Goal: Complete application form: Complete application form

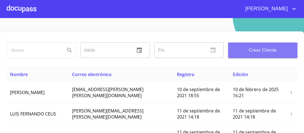
click at [255, 50] on span "Crear Cliente" at bounding box center [263, 50] width 60 height 8
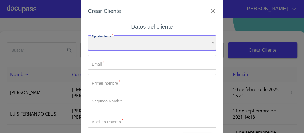
click at [206, 42] on div "​" at bounding box center [152, 43] width 128 height 15
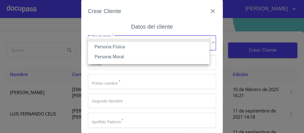
click at [116, 58] on li "Persona Moral" at bounding box center [149, 57] width 122 height 10
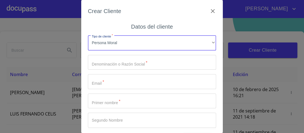
click at [100, 66] on input "Tipo de cliente   *" at bounding box center [152, 62] width 128 height 15
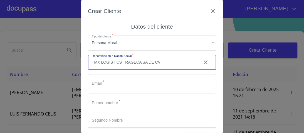
type input "TMX LOGISTICS TRAGECA SA DE CV"
click at [102, 81] on input "Tipo de cliente   *" at bounding box center [152, 81] width 128 height 15
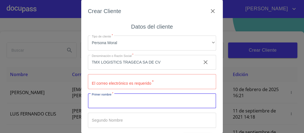
click at [93, 84] on input "Tipo de cliente   *" at bounding box center [152, 81] width 128 height 15
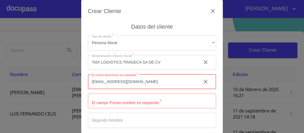
type input "[EMAIL_ADDRESS][DOMAIN_NAME]"
click at [95, 101] on input "Tipo de cliente   *" at bounding box center [152, 101] width 128 height 15
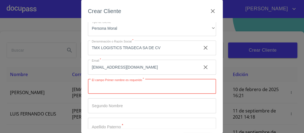
scroll to position [45, 0]
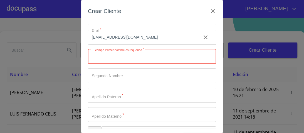
click at [111, 76] on input "Tipo de cliente   *" at bounding box center [152, 75] width 128 height 15
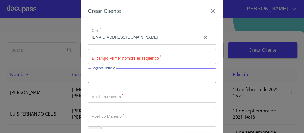
click at [105, 58] on input "Tipo de cliente   *" at bounding box center [152, 56] width 128 height 15
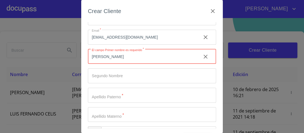
type input "[PERSON_NAME]"
click at [100, 77] on input "Tipo de cliente   *" at bounding box center [152, 75] width 128 height 15
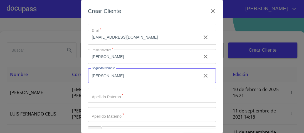
type input "[PERSON_NAME]"
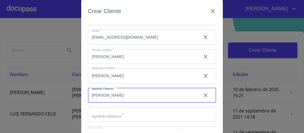
type input "[PERSON_NAME]"
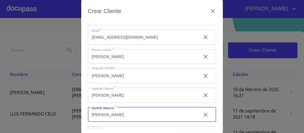
type input "[PERSON_NAME]"
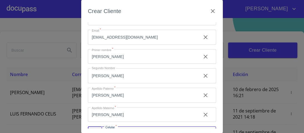
scroll to position [57, 0]
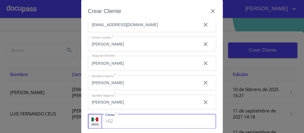
click at [115, 122] on div "+52 ​" at bounding box center [159, 121] width 115 height 15
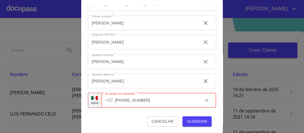
scroll to position [62, 0]
type input "[PHONE_NUMBER]"
click at [188, 121] on span "Guardar" at bounding box center [197, 121] width 20 height 7
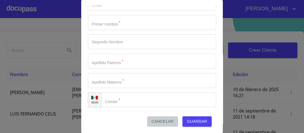
click at [164, 121] on span "Cancelar" at bounding box center [163, 121] width 22 height 7
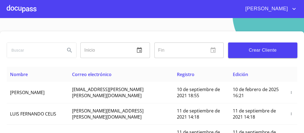
click at [15, 8] on div at bounding box center [22, 9] width 30 height 18
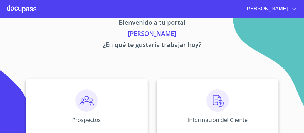
scroll to position [67, 0]
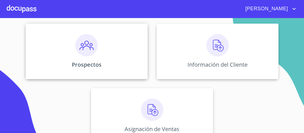
click at [81, 45] on img at bounding box center [86, 45] width 22 height 22
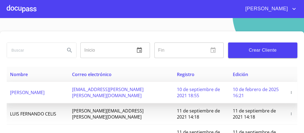
click at [289, 92] on icon "button" at bounding box center [291, 93] width 4 height 4
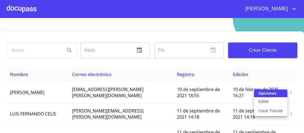
click at [270, 112] on p "Crear Tramite" at bounding box center [270, 111] width 24 height 6
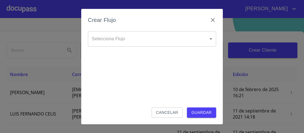
click at [166, 108] on button "Cancelar" at bounding box center [167, 113] width 31 height 10
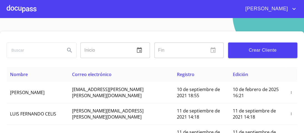
click at [13, 48] on input "search" at bounding box center [34, 50] width 54 height 15
type input "TMX LOGISTICS"
click at [68, 49] on icon "Search" at bounding box center [69, 50] width 7 height 7
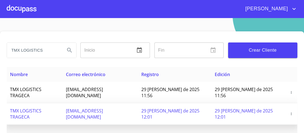
click at [98, 104] on td "[EMAIL_ADDRESS][DOMAIN_NAME]" at bounding box center [100, 114] width 75 height 21
click at [289, 112] on icon "button" at bounding box center [291, 114] width 4 height 4
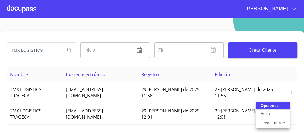
click at [271, 123] on p "Crear Tramite" at bounding box center [273, 123] width 24 height 6
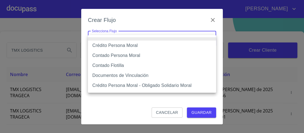
click at [210, 39] on body "[PERSON_NAME] TMX LOGISTICS Inicio ​ Fin ​ Crear Cliente Nombre Correo electrón…" at bounding box center [152, 66] width 304 height 133
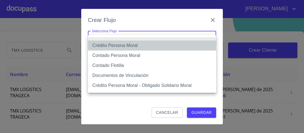
click at [111, 45] on li "Crédito Persona Moral" at bounding box center [152, 46] width 128 height 10
type input "614ae8207e49d67341f8d0cd"
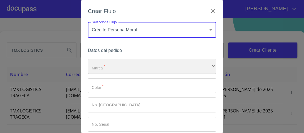
click at [104, 67] on div "​" at bounding box center [152, 66] width 128 height 15
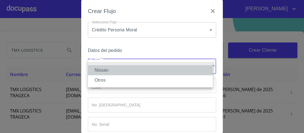
click at [103, 70] on li "Nissan" at bounding box center [150, 70] width 125 height 10
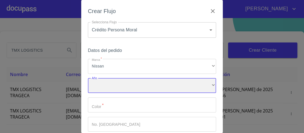
click at [101, 86] on div "​" at bounding box center [152, 85] width 128 height 15
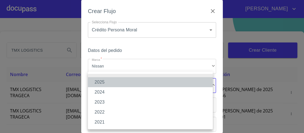
click at [98, 83] on li "2025" at bounding box center [150, 82] width 125 height 10
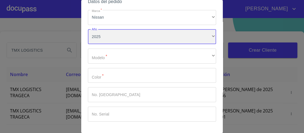
scroll to position [67, 0]
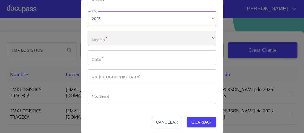
click at [96, 40] on div "​" at bounding box center [152, 38] width 128 height 15
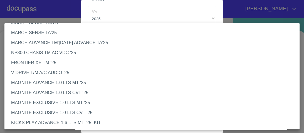
scroll to position [0, 0]
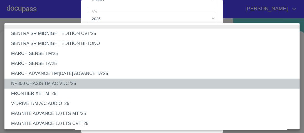
click at [53, 84] on li "NP300 CHASIS TM AC VDC '25" at bounding box center [153, 84] width 299 height 10
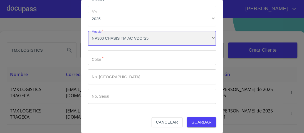
scroll to position [68, 0]
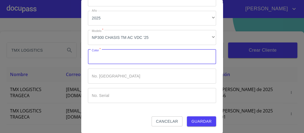
click at [108, 61] on input "Marca   *" at bounding box center [152, 57] width 128 height 15
type input "BLANCA"
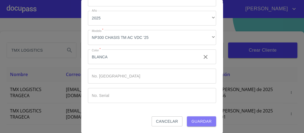
click at [194, 121] on span "Guardar" at bounding box center [201, 121] width 20 height 7
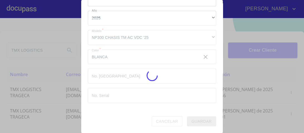
scroll to position [6, 0]
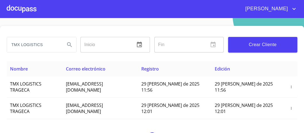
click at [29, 8] on div at bounding box center [22, 9] width 30 height 18
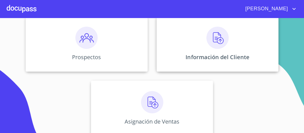
scroll to position [81, 0]
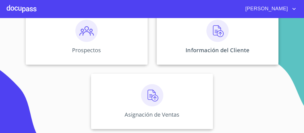
click at [212, 32] on img at bounding box center [217, 31] width 22 height 22
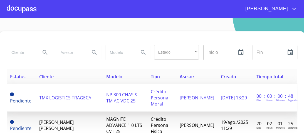
click at [89, 98] on span "TMX LOGISTICS TRAGECA" at bounding box center [65, 98] width 52 height 6
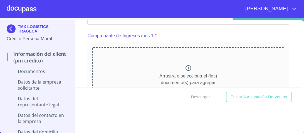
scroll to position [541, 0]
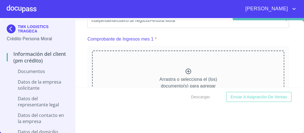
click at [186, 70] on icon at bounding box center [189, 72] width 6 height 6
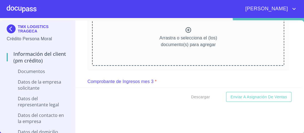
scroll to position [816, 0]
click at [185, 27] on icon at bounding box center [188, 29] width 7 height 7
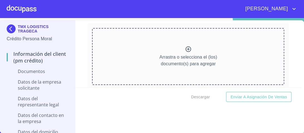
scroll to position [1006, 0]
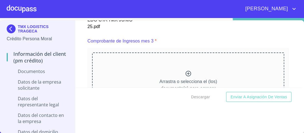
click at [186, 71] on icon at bounding box center [189, 74] width 6 height 6
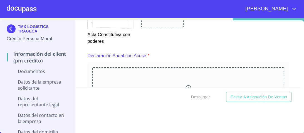
scroll to position [1707, 0]
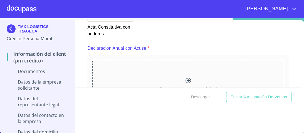
click at [185, 77] on icon at bounding box center [188, 80] width 7 height 7
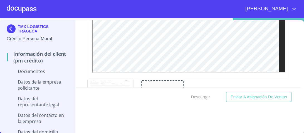
scroll to position [1867, 0]
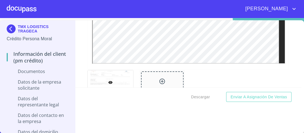
click at [160, 78] on icon at bounding box center [162, 81] width 7 height 7
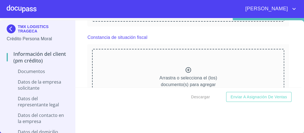
scroll to position [2479, 0]
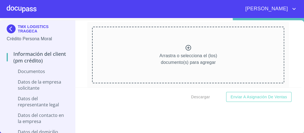
click at [186, 45] on icon at bounding box center [189, 48] width 6 height 6
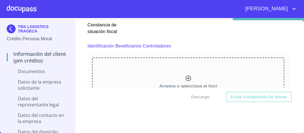
scroll to position [2692, 0]
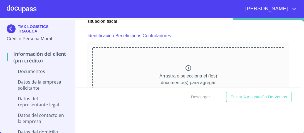
click at [185, 65] on icon at bounding box center [188, 68] width 7 height 7
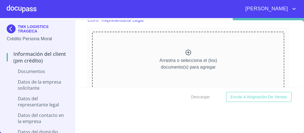
scroll to position [2366, 0]
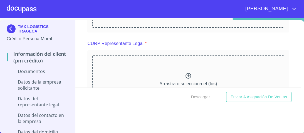
click at [185, 73] on icon at bounding box center [188, 76] width 7 height 7
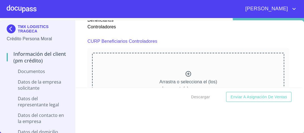
scroll to position [3084, 0]
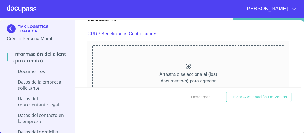
click at [186, 64] on icon at bounding box center [189, 67] width 6 height 6
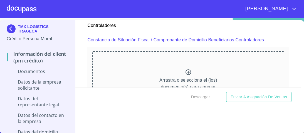
scroll to position [3315, 0]
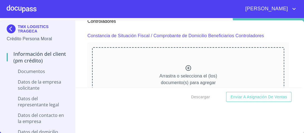
click at [185, 65] on icon at bounding box center [188, 68] width 7 height 7
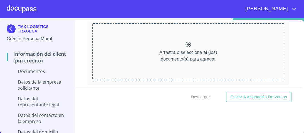
scroll to position [2292, 0]
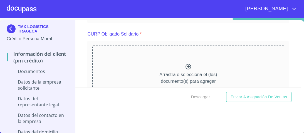
click at [185, 63] on icon at bounding box center [188, 66] width 7 height 7
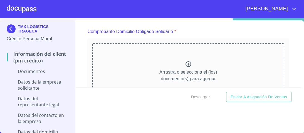
scroll to position [2202, 0]
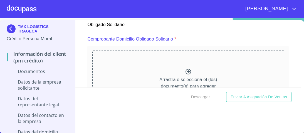
click at [185, 68] on icon at bounding box center [188, 71] width 7 height 7
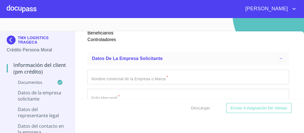
scroll to position [3887, 0]
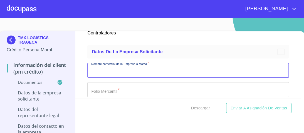
click at [98, 63] on input "Documento de identificación representante legal.   *" at bounding box center [188, 70] width 202 height 15
type input "TMX LOGISTICS TRAGECA SA DE CV"
click at [95, 82] on input "Documento de identificación representante legal.   *" at bounding box center [188, 89] width 202 height 15
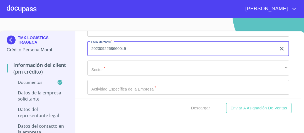
scroll to position [3931, 0]
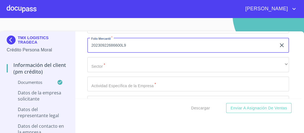
type input "20230922686600L9"
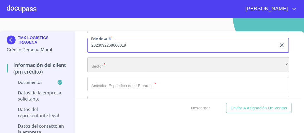
click at [99, 57] on div "​" at bounding box center [188, 64] width 202 height 15
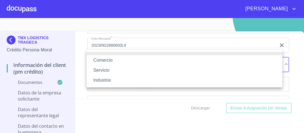
click at [105, 70] on li "Servicio" at bounding box center [185, 70] width 196 height 10
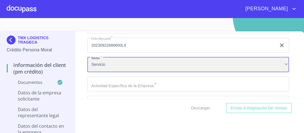
scroll to position [3954, 0]
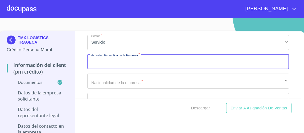
click at [97, 55] on input "Documento de identificación representante legal.   *" at bounding box center [188, 62] width 202 height 15
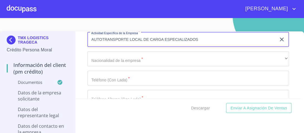
type input "AUTOTRANSPORTE LOCAL DE CARGA ESPECIALIZADOS"
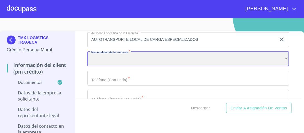
click at [100, 51] on div "​" at bounding box center [188, 58] width 202 height 15
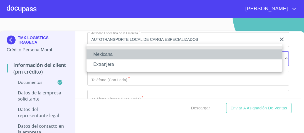
click at [105, 56] on li "Mexicana" at bounding box center [185, 55] width 196 height 10
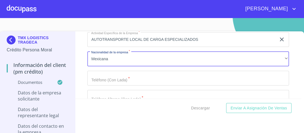
click at [108, 71] on input "Documento de identificación representante legal.   *" at bounding box center [188, 78] width 202 height 15
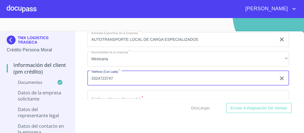
type input "3324723747"
click at [114, 92] on input "Documento de identificación representante legal.   *" at bounding box center [188, 97] width 202 height 15
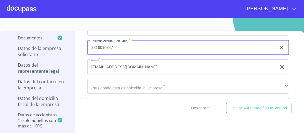
scroll to position [4043, 0]
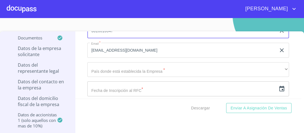
type input "3316010847"
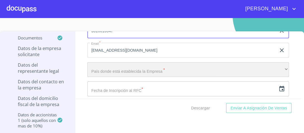
click at [99, 62] on div "​" at bounding box center [188, 69] width 202 height 15
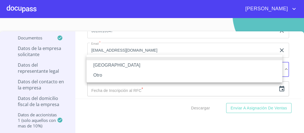
click at [99, 66] on li "[GEOGRAPHIC_DATA]" at bounding box center [185, 65] width 196 height 10
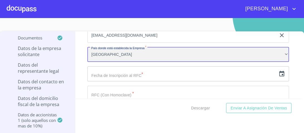
scroll to position [4065, 0]
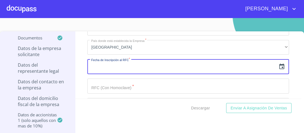
click at [103, 61] on input "text" at bounding box center [181, 66] width 189 height 15
click at [279, 64] on icon "button" at bounding box center [281, 67] width 5 height 6
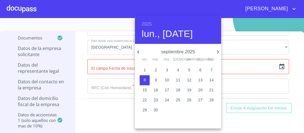
click at [147, 24] on h6 "2025" at bounding box center [147, 24] width 10 height 8
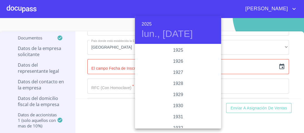
scroll to position [1080, 0]
click at [177, 61] on div "2023" at bounding box center [178, 61] width 86 height 11
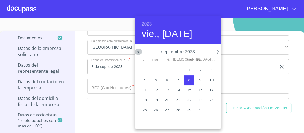
click at [138, 52] on icon "button" at bounding box center [138, 51] width 2 height 3
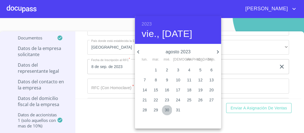
click at [169, 109] on p "30" at bounding box center [167, 110] width 4 height 6
type input "30 de ago. de 2023"
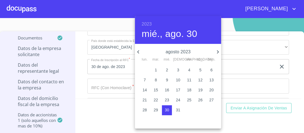
click at [247, 41] on div at bounding box center [152, 66] width 304 height 133
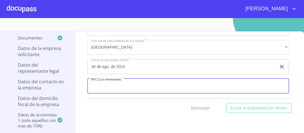
click at [105, 81] on input "Documento de identificación representante legal.   *" at bounding box center [188, 86] width 202 height 15
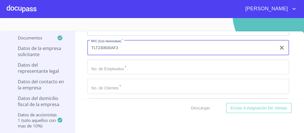
scroll to position [4109, 0]
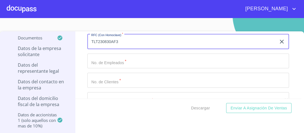
type input "TLT230830AF3"
click at [100, 56] on input "Documento de identificación representante legal.   *" at bounding box center [188, 61] width 202 height 15
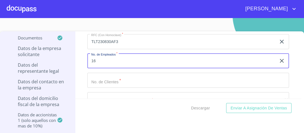
type input "16"
click at [100, 73] on input "Documento de identificación representante legal.   *" at bounding box center [188, 80] width 202 height 15
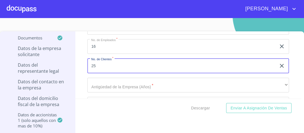
scroll to position [4132, 0]
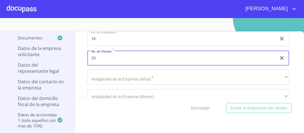
type input "25"
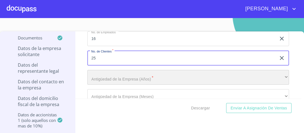
click at [98, 70] on div "​" at bounding box center [188, 77] width 202 height 15
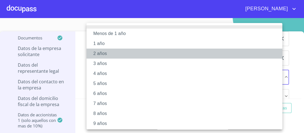
click at [100, 55] on li "2 años" at bounding box center [186, 54] width 199 height 10
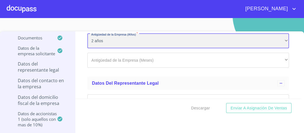
scroll to position [4176, 0]
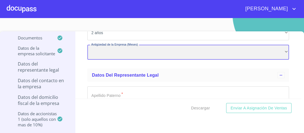
click at [101, 45] on div "​" at bounding box center [188, 52] width 202 height 15
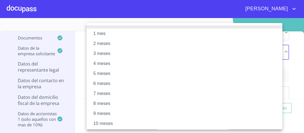
click at [101, 32] on li "1 mes" at bounding box center [186, 34] width 199 height 10
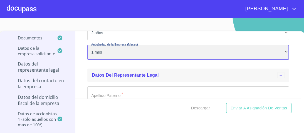
scroll to position [4199, 0]
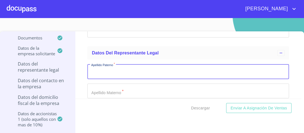
click at [103, 65] on input "Documento de identificación representante legal.   *" at bounding box center [188, 71] width 202 height 15
type input "[PERSON_NAME]"
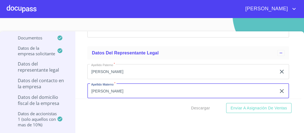
type input "[PERSON_NAME]"
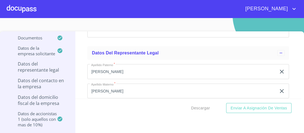
scroll to position [4209, 0]
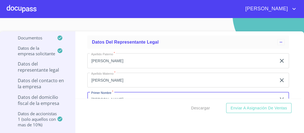
type input "[PERSON_NAME]"
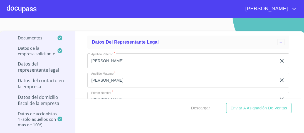
scroll to position [4255, 0]
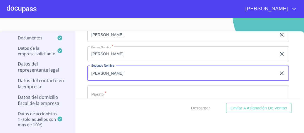
type input "[PERSON_NAME]"
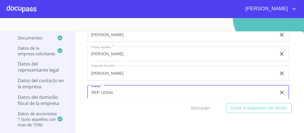
type input "REP. LEGAL"
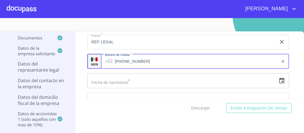
scroll to position [4312, 0]
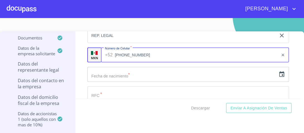
type input "[PHONE_NUMBER]"
click at [108, 67] on input "text" at bounding box center [181, 74] width 189 height 15
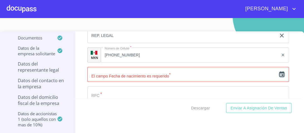
click at [279, 71] on icon "button" at bounding box center [282, 74] width 7 height 7
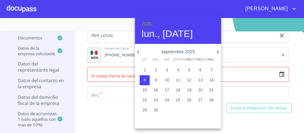
click at [150, 24] on h6 "2025" at bounding box center [147, 24] width 10 height 8
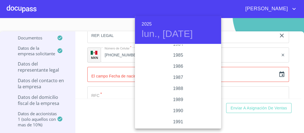
scroll to position [630, 0]
click at [179, 66] on div "1983" at bounding box center [178, 65] width 86 height 11
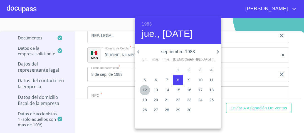
click at [144, 90] on p "12" at bounding box center [144, 90] width 4 height 6
type input "12 de sep. de 1983"
click at [252, 46] on div at bounding box center [152, 66] width 304 height 133
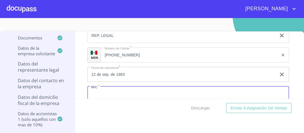
click at [100, 87] on input "Documento de identificación representante legal.   *" at bounding box center [188, 94] width 202 height 15
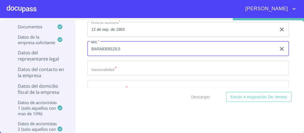
scroll to position [4357, 0]
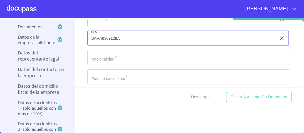
type input "BARA830912IL5"
click at [107, 50] on input "Documento de identificación representante legal.   *" at bounding box center [188, 57] width 202 height 15
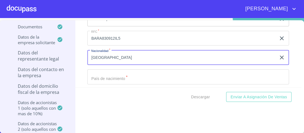
type input "[GEOGRAPHIC_DATA]"
click at [116, 71] on input "Documento de identificación representante legal.   *" at bounding box center [188, 77] width 202 height 15
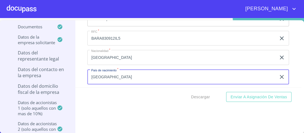
type input "[GEOGRAPHIC_DATA]"
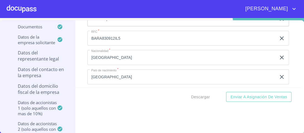
scroll to position [4365, 0]
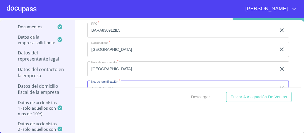
type input "1744547824"
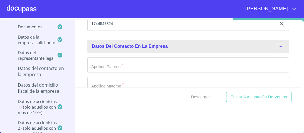
scroll to position [4436, 0]
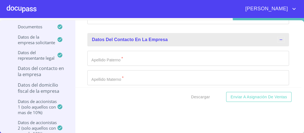
click at [96, 51] on input "Documento de identificación representante legal.   *" at bounding box center [188, 58] width 202 height 15
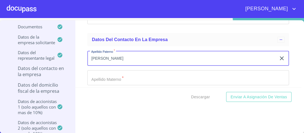
type input "[PERSON_NAME]"
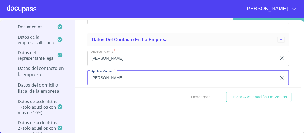
type input "[PERSON_NAME]"
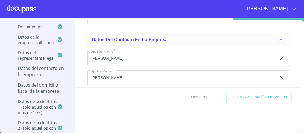
scroll to position [4445, 0]
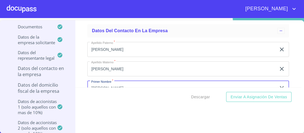
type input "[PERSON_NAME]"
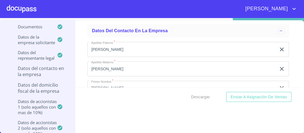
scroll to position [4491, 0]
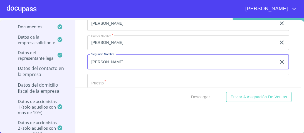
type input "[PERSON_NAME]"
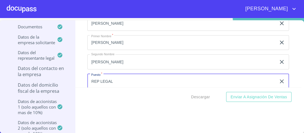
type input "REP LEGAL"
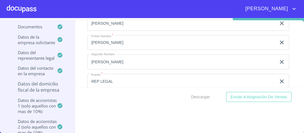
scroll to position [4503, 0]
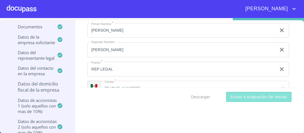
click at [240, 97] on span "Enviar a Asignación de Ventas" at bounding box center [259, 97] width 56 height 7
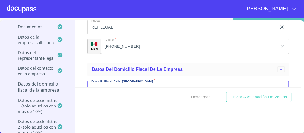
click at [97, 81] on input "Documento de identificación representante legal.   *" at bounding box center [188, 88] width 202 height 15
type input "PASEO DE LAS SECOYAS"
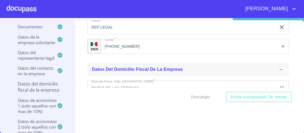
scroll to position [4590, 0]
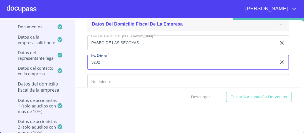
type input "3232"
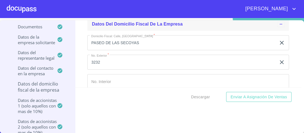
scroll to position [4603, 0]
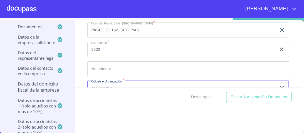
type input "TABACHINES"
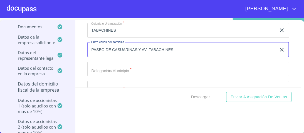
scroll to position [4671, 0]
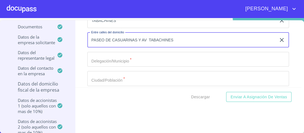
type input "PASEO DE CASUARINAS Y AV TABACHINES"
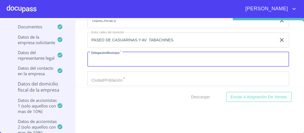
click at [106, 52] on input "Documento de identificación representante legal.   *" at bounding box center [188, 59] width 202 height 15
type input "ZAPOPAN"
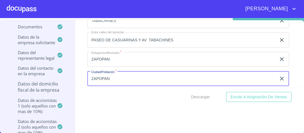
type input "ZAPOPAN"
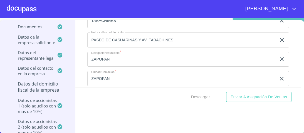
scroll to position [4680, 0]
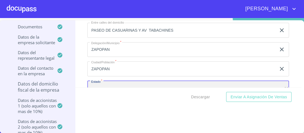
click at [101, 81] on div "​" at bounding box center [188, 88] width 202 height 15
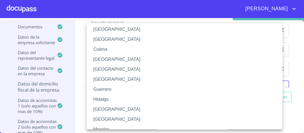
scroll to position [67, 0]
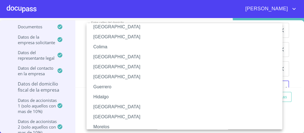
click at [102, 107] on li "[GEOGRAPHIC_DATA]" at bounding box center [186, 107] width 199 height 10
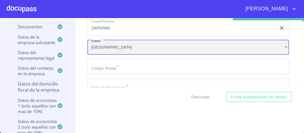
scroll to position [4725, 0]
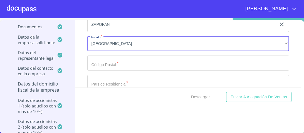
click at [105, 56] on input "Documento de identificación representante legal.   *" at bounding box center [188, 63] width 202 height 15
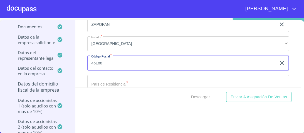
type input "45188"
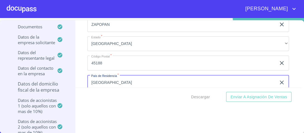
type input "[GEOGRAPHIC_DATA]"
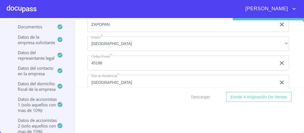
scroll to position [4768, 0]
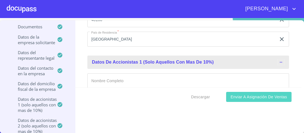
click at [245, 97] on span "Enviar a Asignación de Ventas" at bounding box center [259, 97] width 56 height 7
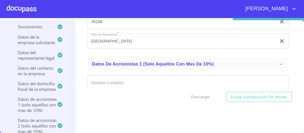
scroll to position [4789, 0]
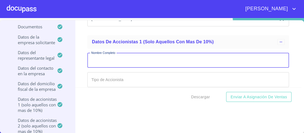
click at [99, 54] on input "Documento de identificación representante legal.   *" at bounding box center [188, 60] width 202 height 15
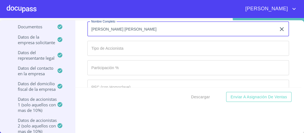
scroll to position [4833, 0]
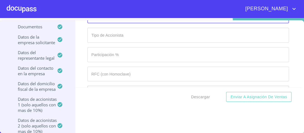
type input "[PERSON_NAME] [PERSON_NAME]"
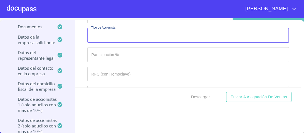
click at [105, 28] on input "Documento de identificación representante legal.   *" at bounding box center [188, 35] width 202 height 15
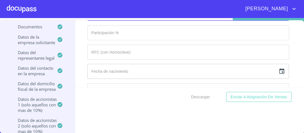
scroll to position [4855, 0]
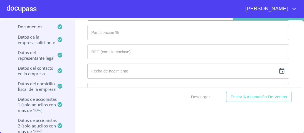
type input "PFAE"
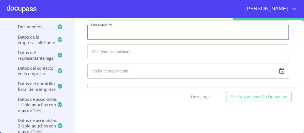
click at [104, 26] on input "Documento de identificación representante legal.   *" at bounding box center [188, 32] width 202 height 15
type input "60"
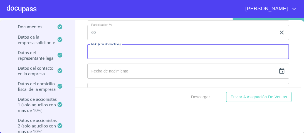
click at [97, 45] on input "Documento de identificación representante legal.   *" at bounding box center [188, 52] width 202 height 15
type input "BARA830912IL5"
click at [109, 64] on input "text" at bounding box center [181, 71] width 189 height 15
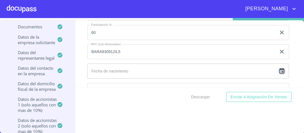
click at [279, 68] on icon "button" at bounding box center [282, 71] width 7 height 7
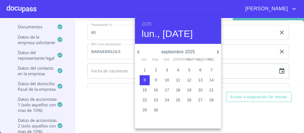
click at [150, 24] on h6 "2025" at bounding box center [147, 24] width 10 height 8
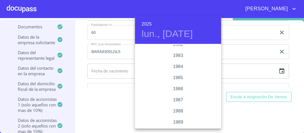
scroll to position [639, 0]
click at [179, 57] on div "1983" at bounding box center [178, 56] width 86 height 11
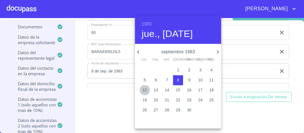
click at [146, 89] on p "12" at bounding box center [144, 90] width 4 height 6
type input "12 de sep. de 1983"
click at [247, 35] on div at bounding box center [152, 66] width 304 height 133
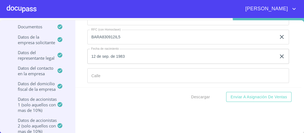
scroll to position [4878, 0]
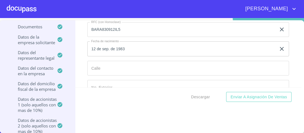
click at [95, 63] on input "Documento de identificación representante legal.   *" at bounding box center [188, 68] width 202 height 15
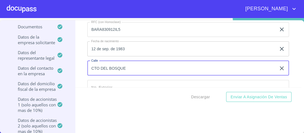
type input "CTO DEL BOSQUE"
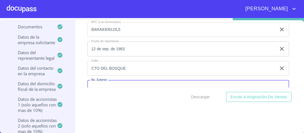
click at [95, 80] on input "Documento de identificación representante legal.   *" at bounding box center [188, 87] width 202 height 15
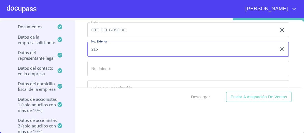
scroll to position [4922, 0]
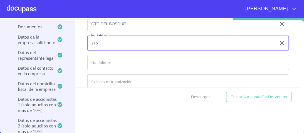
type input "216"
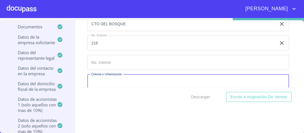
click at [99, 75] on input "Documento de identificación representante legal.   *" at bounding box center [188, 82] width 202 height 15
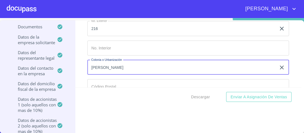
scroll to position [4944, 0]
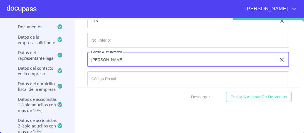
type input "[PERSON_NAME]"
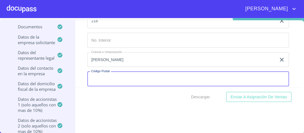
click at [100, 72] on input "Documento de identificación representante legal.   *" at bounding box center [188, 79] width 202 height 15
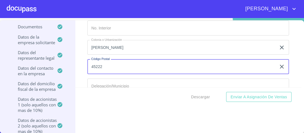
scroll to position [4967, 0]
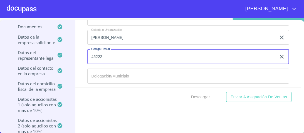
type input "45222"
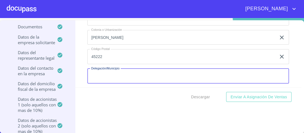
click at [100, 69] on input "Documento de identificación representante legal.   *" at bounding box center [188, 76] width 202 height 15
type input "ZAPOPAN"
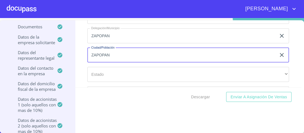
scroll to position [5018, 0]
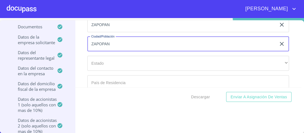
type input "ZAPOPAN"
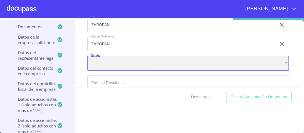
click at [105, 57] on div "​" at bounding box center [188, 63] width 202 height 15
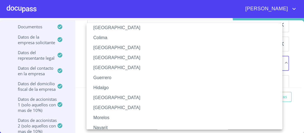
scroll to position [89, 0]
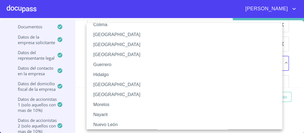
click at [105, 85] on li "[GEOGRAPHIC_DATA]" at bounding box center [186, 85] width 199 height 10
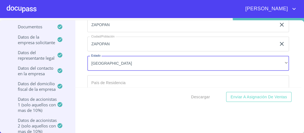
click at [112, 75] on input "Documento de identificación representante legal.   *" at bounding box center [188, 82] width 202 height 15
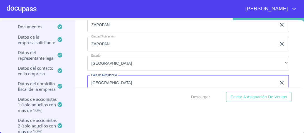
type input "[GEOGRAPHIC_DATA]"
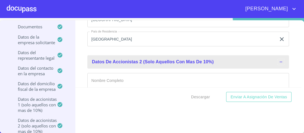
click at [99, 73] on input "Documento de identificación representante legal.   *" at bounding box center [188, 80] width 202 height 15
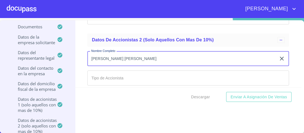
scroll to position [5084, 0]
type input "[PERSON_NAME] [PERSON_NAME]"
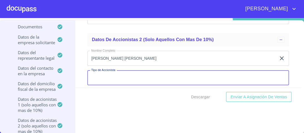
click at [98, 72] on input "Documento de identificación representante legal.   *" at bounding box center [188, 77] width 202 height 15
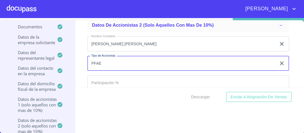
scroll to position [5106, 0]
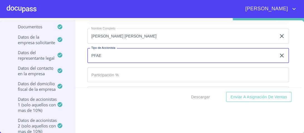
type input "PFAE"
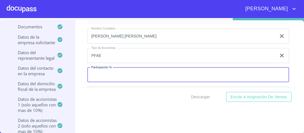
click at [100, 68] on input "Documento de identificación representante legal.   *" at bounding box center [188, 75] width 202 height 15
type input "20"
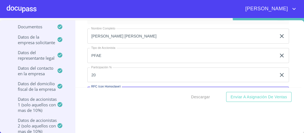
scroll to position [5112, 0]
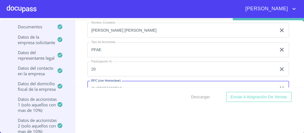
type input "SUCF850802E10"
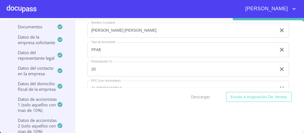
scroll to position [5158, 0]
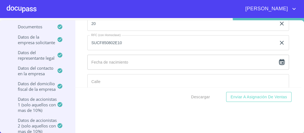
click at [279, 59] on icon "button" at bounding box center [282, 62] width 7 height 7
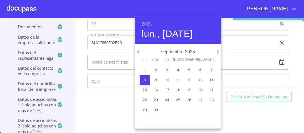
click at [149, 26] on h6 "2025" at bounding box center [147, 24] width 10 height 8
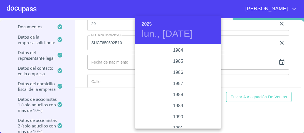
scroll to position [648, 0]
click at [177, 70] on div "1985" at bounding box center [178, 70] width 86 height 11
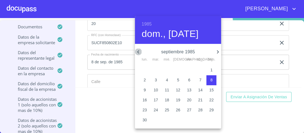
click at [138, 51] on icon "button" at bounding box center [138, 52] width 7 height 7
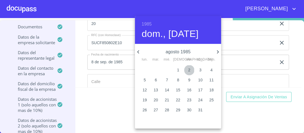
click at [190, 69] on p "2" at bounding box center [189, 70] width 2 height 6
type input "2 de ago. de 1985"
click at [244, 66] on div at bounding box center [152, 66] width 304 height 133
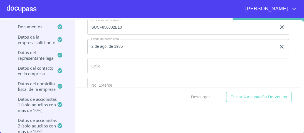
scroll to position [5180, 0]
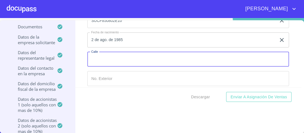
click at [92, 53] on input "Documento de identificación representante legal.   *" at bounding box center [188, 59] width 202 height 15
type input "CALLE 6 DE ENERO"
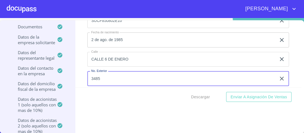
type input "3485"
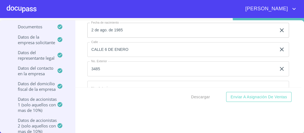
scroll to position [5235, 0]
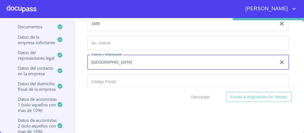
type input "[GEOGRAPHIC_DATA]"
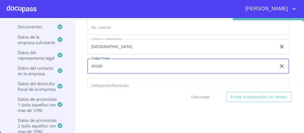
scroll to position [5257, 0]
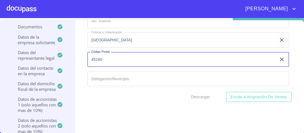
type input "45160"
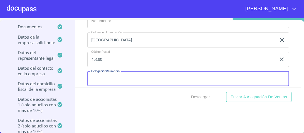
click at [97, 72] on input "Documento de identificación representante legal.   *" at bounding box center [188, 79] width 202 height 15
type input "ZAPOPAN"
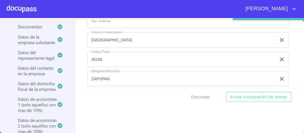
scroll to position [5267, 0]
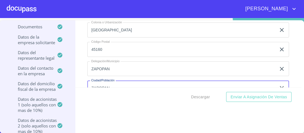
type input "ZAPOPAN"
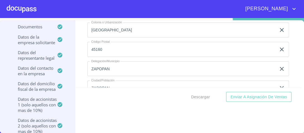
scroll to position [5313, 0]
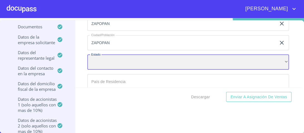
click at [278, 55] on div "​" at bounding box center [188, 62] width 202 height 15
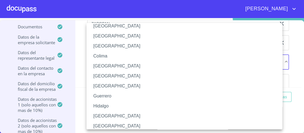
scroll to position [67, 0]
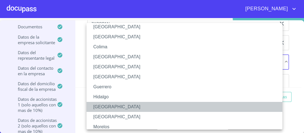
click at [101, 109] on li "[GEOGRAPHIC_DATA]" at bounding box center [186, 107] width 199 height 10
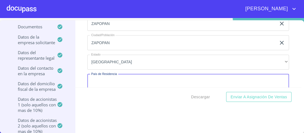
click at [105, 75] on input "Documento de identificación representante legal.   *" at bounding box center [188, 81] width 202 height 15
type input "[GEOGRAPHIC_DATA]"
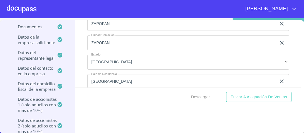
scroll to position [5355, 0]
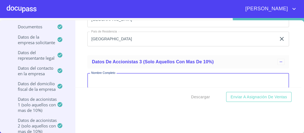
click at [105, 73] on input "Documento de identificación representante legal.   *" at bounding box center [188, 80] width 202 height 15
type input "[PERSON_NAME] [PERSON_NAME]"
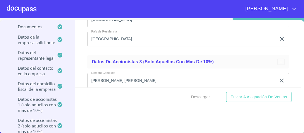
scroll to position [5367, 0]
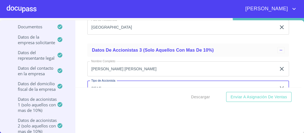
type input "PFAE"
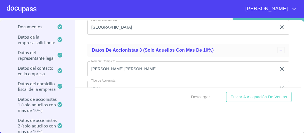
scroll to position [5413, 0]
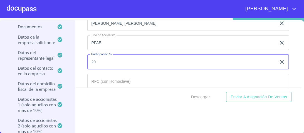
type input "20"
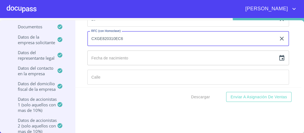
scroll to position [5457, 0]
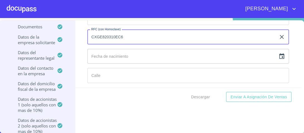
type input "CXGE820310EC6"
click at [100, 50] on input "text" at bounding box center [181, 56] width 189 height 15
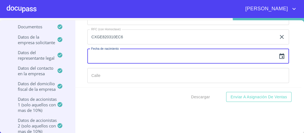
click at [279, 53] on icon "button" at bounding box center [282, 56] width 7 height 7
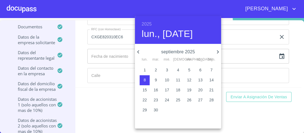
click at [147, 24] on h6 "2025" at bounding box center [147, 24] width 10 height 8
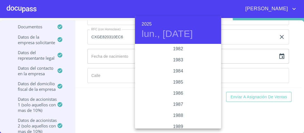
scroll to position [612, 0]
click at [176, 72] on div "1982" at bounding box center [178, 72] width 86 height 11
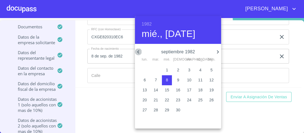
click at [137, 51] on icon "button" at bounding box center [138, 52] width 7 height 7
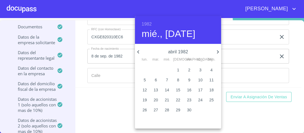
click at [137, 51] on icon "button" at bounding box center [138, 52] width 7 height 7
click at [169, 79] on p "10" at bounding box center [167, 80] width 4 height 6
type input "10 de mar. de 1982"
click at [240, 46] on div at bounding box center [152, 66] width 304 height 133
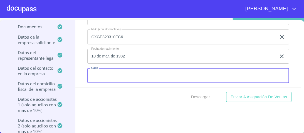
click at [102, 68] on input "Documento de identificación representante legal.   *" at bounding box center [188, 75] width 202 height 15
type input "AV LOS [PERSON_NAME]"
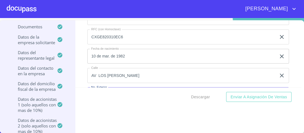
scroll to position [5464, 0]
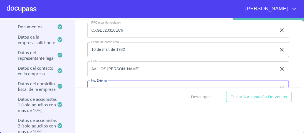
type input "89"
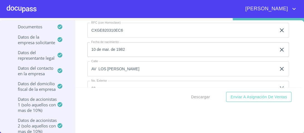
scroll to position [5510, 0]
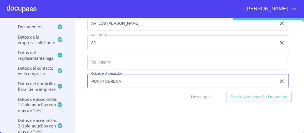
type input "PUNTA SERENA"
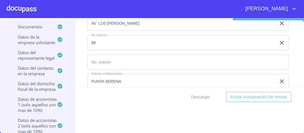
scroll to position [5522, 0]
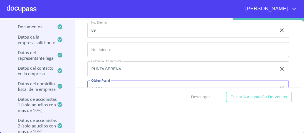
type input "45134"
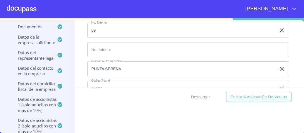
scroll to position [5568, 0]
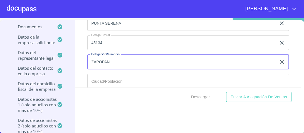
type input "ZAPOPAN"
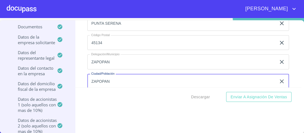
type input "ZAPOPAN"
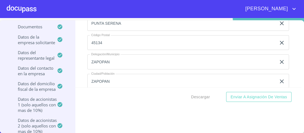
scroll to position [5580, 0]
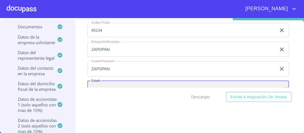
click at [279, 81] on div "​" at bounding box center [188, 88] width 202 height 15
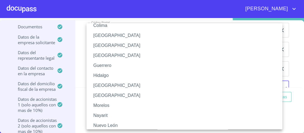
scroll to position [89, 0]
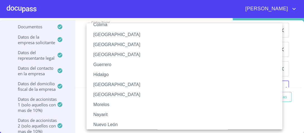
click at [102, 85] on li "[GEOGRAPHIC_DATA]" at bounding box center [186, 85] width 199 height 10
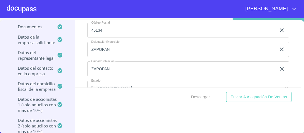
scroll to position [5626, 0]
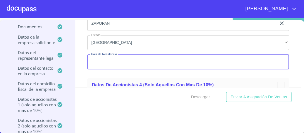
click at [95, 55] on input "Documento de identificación representante legal.   *" at bounding box center [188, 62] width 202 height 15
type input "[GEOGRAPHIC_DATA]"
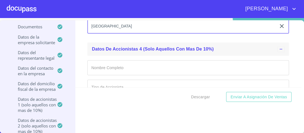
scroll to position [5670, 0]
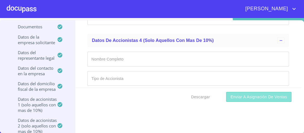
click at [250, 95] on span "Enviar a Asignación de Ventas" at bounding box center [259, 97] width 56 height 7
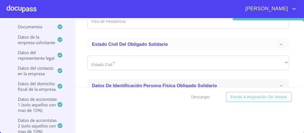
scroll to position [5954, 0]
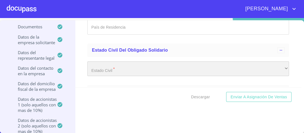
click at [280, 61] on div "​" at bounding box center [188, 68] width 202 height 15
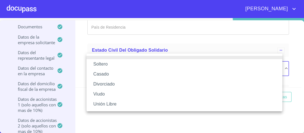
click at [105, 73] on li "Casado" at bounding box center [185, 74] width 196 height 10
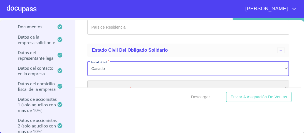
click at [278, 81] on div "​" at bounding box center [188, 88] width 202 height 15
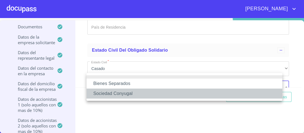
click at [119, 92] on li "Sociedad Conyugal" at bounding box center [185, 94] width 196 height 10
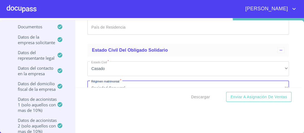
scroll to position [6000, 0]
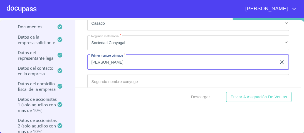
type input "[PERSON_NAME]"
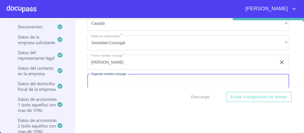
scroll to position [6012, 0]
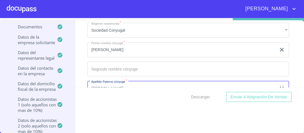
type input "[PERSON_NAME]"
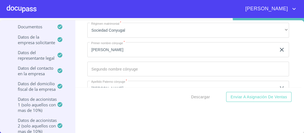
scroll to position [6058, 0]
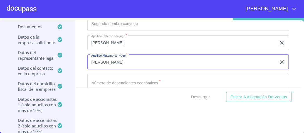
type input "[PERSON_NAME]"
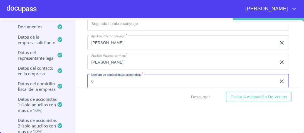
type input "0"
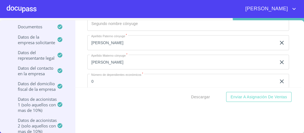
scroll to position [6070, 0]
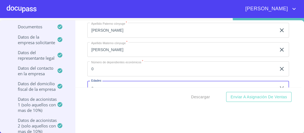
type input "0"
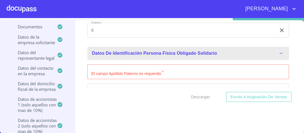
scroll to position [6119, 0]
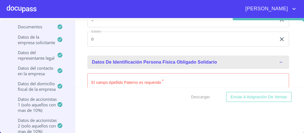
click at [94, 73] on input "Documento de identificación representante legal.   *" at bounding box center [188, 80] width 202 height 15
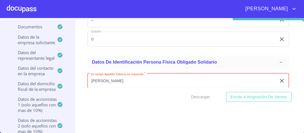
type input "[PERSON_NAME]"
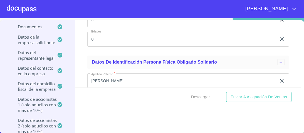
scroll to position [6131, 0]
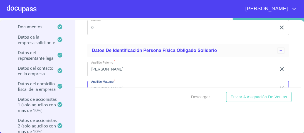
type input "[PERSON_NAME]"
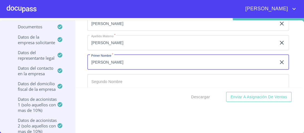
type input "[PERSON_NAME]"
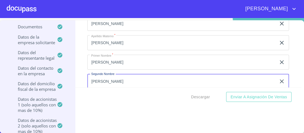
type input "[PERSON_NAME]"
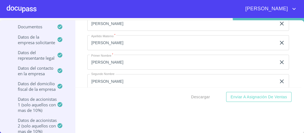
scroll to position [6189, 0]
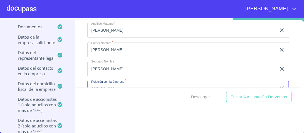
type input "ACCIONISTA"
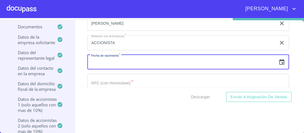
click at [279, 59] on icon "button" at bounding box center [281, 62] width 5 height 6
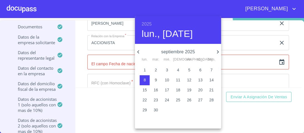
click at [147, 24] on h6 "2025" at bounding box center [147, 24] width 10 height 8
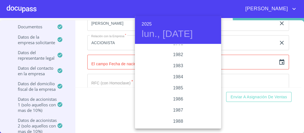
scroll to position [609, 0]
click at [178, 86] on div "1983" at bounding box center [178, 87] width 86 height 11
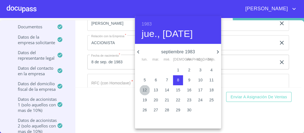
click at [144, 90] on p "12" at bounding box center [144, 90] width 4 height 6
type input "12 de sep. de 1983"
click at [254, 55] on div at bounding box center [152, 66] width 304 height 133
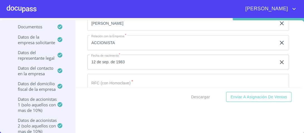
click at [95, 75] on input "Documento de identificación representante legal.   *" at bounding box center [188, 81] width 202 height 15
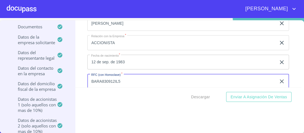
type input "BARA830912IL5"
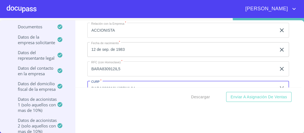
type input "BARA830912HJCRML04"
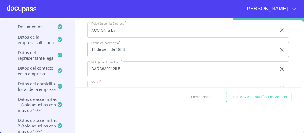
scroll to position [6293, 0]
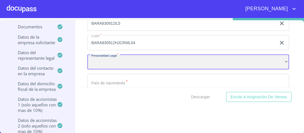
click at [103, 55] on div "​" at bounding box center [188, 62] width 202 height 15
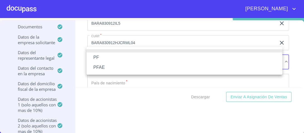
click at [99, 67] on li "PFAE" at bounding box center [185, 68] width 196 height 10
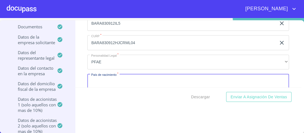
click at [97, 75] on input "Documento de identificación representante legal.   *" at bounding box center [188, 81] width 202 height 15
type input "[GEOGRAPHIC_DATA]"
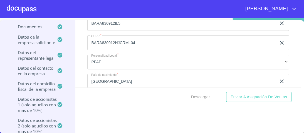
scroll to position [6306, 0]
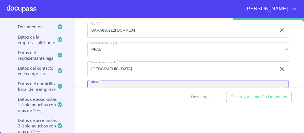
click at [107, 81] on div "​" at bounding box center [188, 88] width 202 height 15
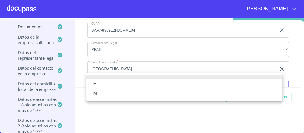
click at [95, 96] on li "M" at bounding box center [185, 94] width 196 height 10
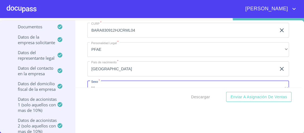
scroll to position [6351, 0]
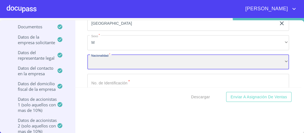
click at [102, 55] on div "​" at bounding box center [188, 62] width 202 height 15
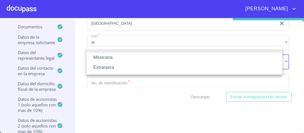
click at [102, 58] on li "Mexicana" at bounding box center [185, 58] width 196 height 10
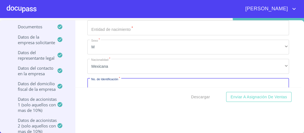
scroll to position [6373, 0]
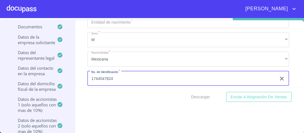
type input "1744547824"
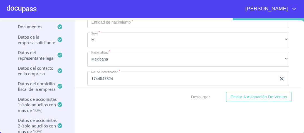
scroll to position [6383, 0]
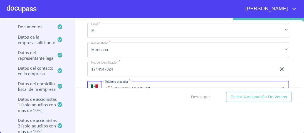
type input "[PHONE_NUMBER]"
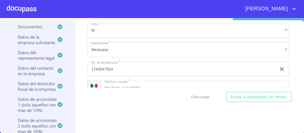
scroll to position [6432, 0]
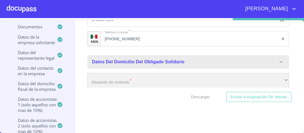
click at [117, 73] on div "​" at bounding box center [188, 80] width 202 height 15
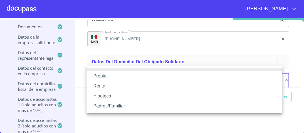
click at [101, 77] on li "Propia" at bounding box center [185, 76] width 196 height 10
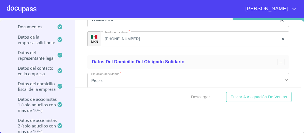
scroll to position [6444, 0]
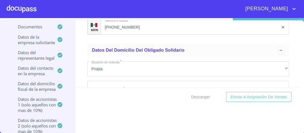
click at [105, 81] on input "Documento de identificación representante legal.   *" at bounding box center [188, 88] width 202 height 15
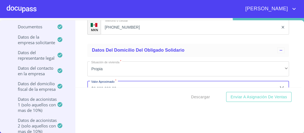
type input "$6,000,000.00"
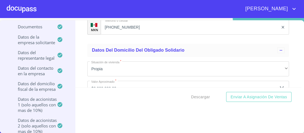
scroll to position [6490, 0]
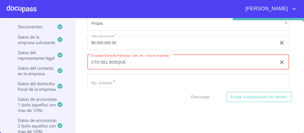
type input "CTO DEL BOSQUE"
click at [95, 74] on input "Documento de identificación representante legal.   *" at bounding box center [188, 81] width 202 height 15
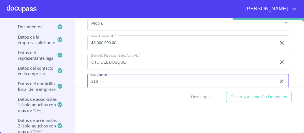
type input "216"
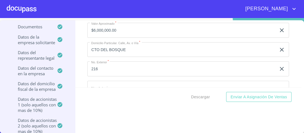
scroll to position [6548, 0]
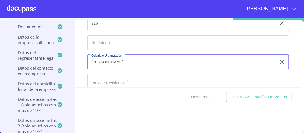
type input "[PERSON_NAME]"
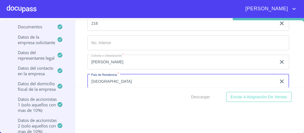
type input "[GEOGRAPHIC_DATA]"
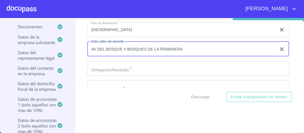
scroll to position [6605, 0]
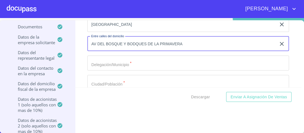
type input "AV DEL BOSQUE Y BODQUES DE LA PRIMAVERA"
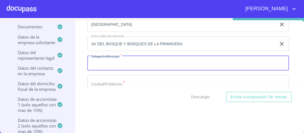
click at [106, 57] on input "Documento de identificación representante legal.   *" at bounding box center [188, 63] width 202 height 15
type input "ZAPOPAN"
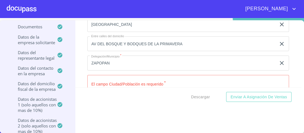
scroll to position [6619, 0]
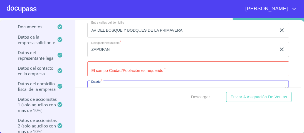
click at [95, 61] on input "Documento de identificación representante legal.   *" at bounding box center [188, 68] width 202 height 15
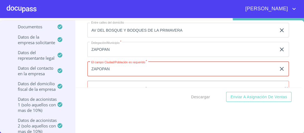
type input "ZAPOPAN"
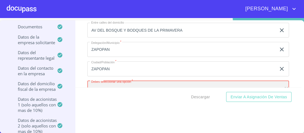
click at [149, 81] on div "​" at bounding box center [188, 88] width 202 height 15
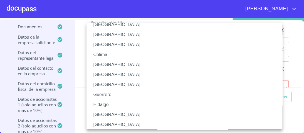
scroll to position [67, 0]
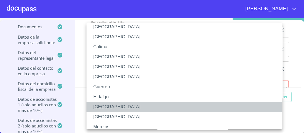
click at [101, 108] on li "[GEOGRAPHIC_DATA]" at bounding box center [186, 107] width 199 height 10
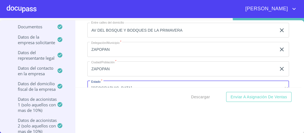
scroll to position [6664, 0]
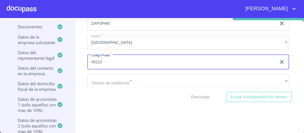
type input "45222"
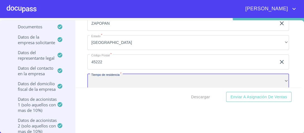
click at [279, 74] on div "​" at bounding box center [188, 81] width 202 height 15
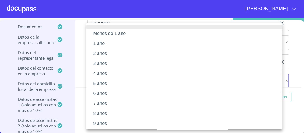
click at [100, 54] on li "2 años" at bounding box center [186, 54] width 199 height 10
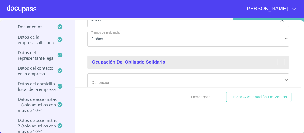
scroll to position [6729, 0]
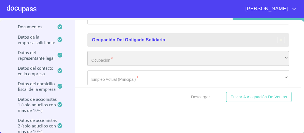
click at [111, 51] on div "​" at bounding box center [188, 58] width 202 height 15
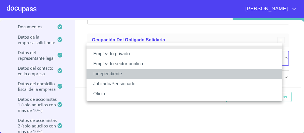
click at [110, 75] on li "Independiente" at bounding box center [185, 74] width 196 height 10
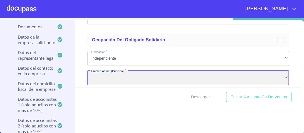
click at [121, 72] on div "​" at bounding box center [188, 77] width 202 height 15
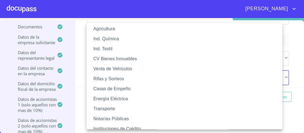
scroll to position [22, 0]
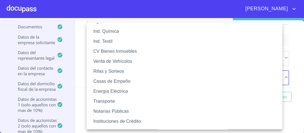
click at [108, 101] on li "Transporte" at bounding box center [186, 102] width 199 height 10
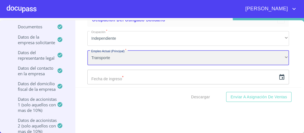
scroll to position [6751, 0]
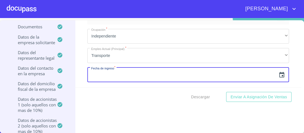
click at [108, 68] on input "text" at bounding box center [181, 75] width 189 height 15
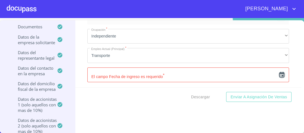
click at [279, 72] on icon "button" at bounding box center [282, 75] width 7 height 7
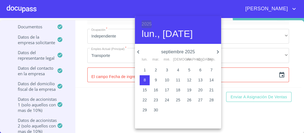
click at [150, 22] on h6 "2025" at bounding box center [147, 24] width 10 height 8
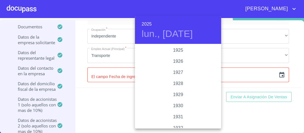
scroll to position [1080, 0]
click at [179, 60] on div "2023" at bounding box center [178, 61] width 86 height 11
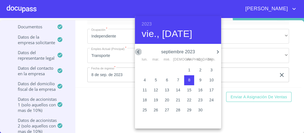
click at [138, 52] on icon "button" at bounding box center [138, 51] width 2 height 3
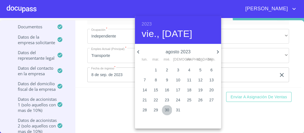
click at [167, 111] on p "30" at bounding box center [167, 110] width 4 height 6
type input "30 de ago. de 2023"
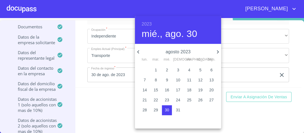
click at [260, 39] on div at bounding box center [152, 66] width 304 height 133
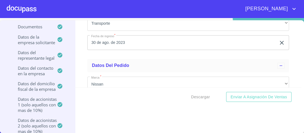
scroll to position [6796, 0]
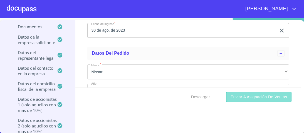
click at [243, 97] on span "Enviar a Asignación de Ventas" at bounding box center [259, 97] width 56 height 7
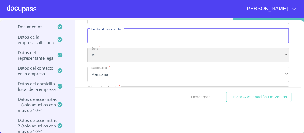
click at [243, 51] on div "M" at bounding box center [188, 55] width 202 height 15
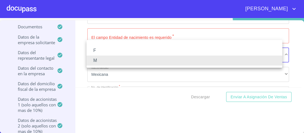
click at [100, 60] on li "M" at bounding box center [185, 61] width 196 height 10
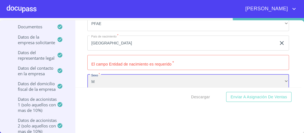
scroll to position [6336, 0]
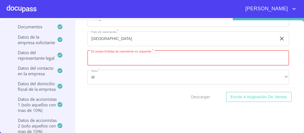
click at [120, 51] on input "Documento de identificación representante legal.   *" at bounding box center [188, 58] width 202 height 15
click at [122, 54] on input "Documento de identificación representante legal.   *" at bounding box center [188, 58] width 202 height 15
type input "[GEOGRAPHIC_DATA]"
click at [226, 92] on button "Enviar a Asignación de Ventas" at bounding box center [258, 97] width 65 height 10
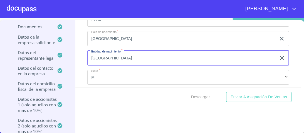
click at [279, 55] on icon "clear input" at bounding box center [282, 58] width 7 height 7
click at [130, 51] on input "Documento de identificación representante legal.   *" at bounding box center [188, 58] width 202 height 15
type input "[GEOGRAPHIC_DATA]"
click at [162, 60] on div "Apellido [PERSON_NAME]   * [PERSON_NAME] ​ Apellido Materno   * [PERSON_NAME] ​…" at bounding box center [188, 0] width 202 height 295
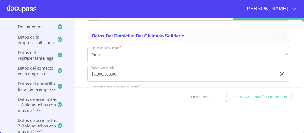
scroll to position [6469, 0]
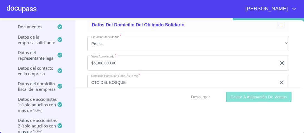
click at [235, 98] on span "Enviar a Asignación de Ventas" at bounding box center [259, 97] width 56 height 7
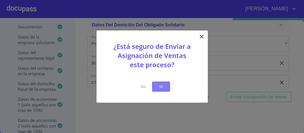
click at [159, 87] on span "Si" at bounding box center [161, 86] width 9 height 7
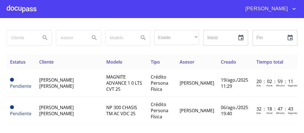
scroll to position [22, 0]
